Goal: Task Accomplishment & Management: Manage account settings

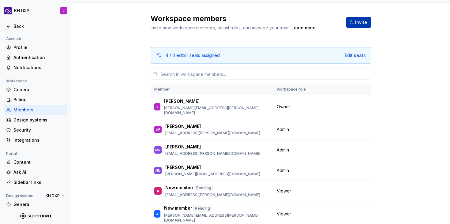
click at [370, 24] on button "Invite" at bounding box center [359, 22] width 25 height 11
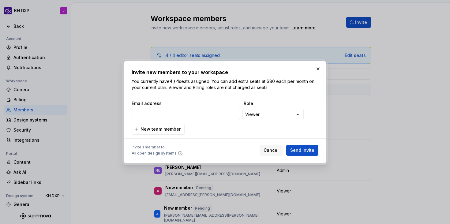
type input "[PERSON_NAME][EMAIL_ADDRESS][DOMAIN_NAME]"
click at [303, 154] on button "Send invite" at bounding box center [302, 150] width 32 height 11
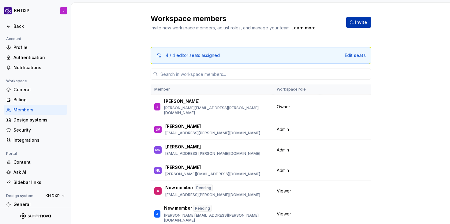
click at [355, 18] on button "Invite" at bounding box center [359, 22] width 25 height 11
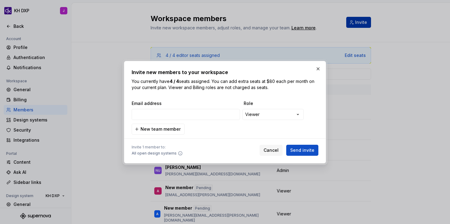
type input "[EMAIL_ADDRESS][DOMAIN_NAME]"
click at [306, 150] on span "Send invite" at bounding box center [302, 150] width 24 height 6
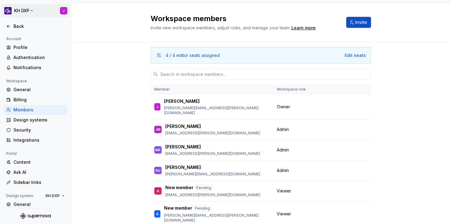
click at [61, 10] on html "KH DXP J Back Account Profile Authentication Notifications Workspace General Bi…" at bounding box center [225, 112] width 450 height 224
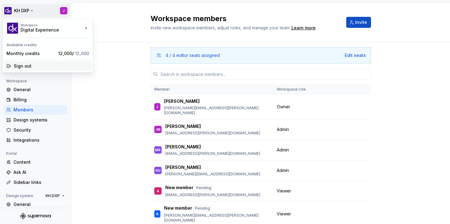
click at [40, 65] on div "Sign out" at bounding box center [51, 66] width 75 height 6
